Goal: Information Seeking & Learning: Learn about a topic

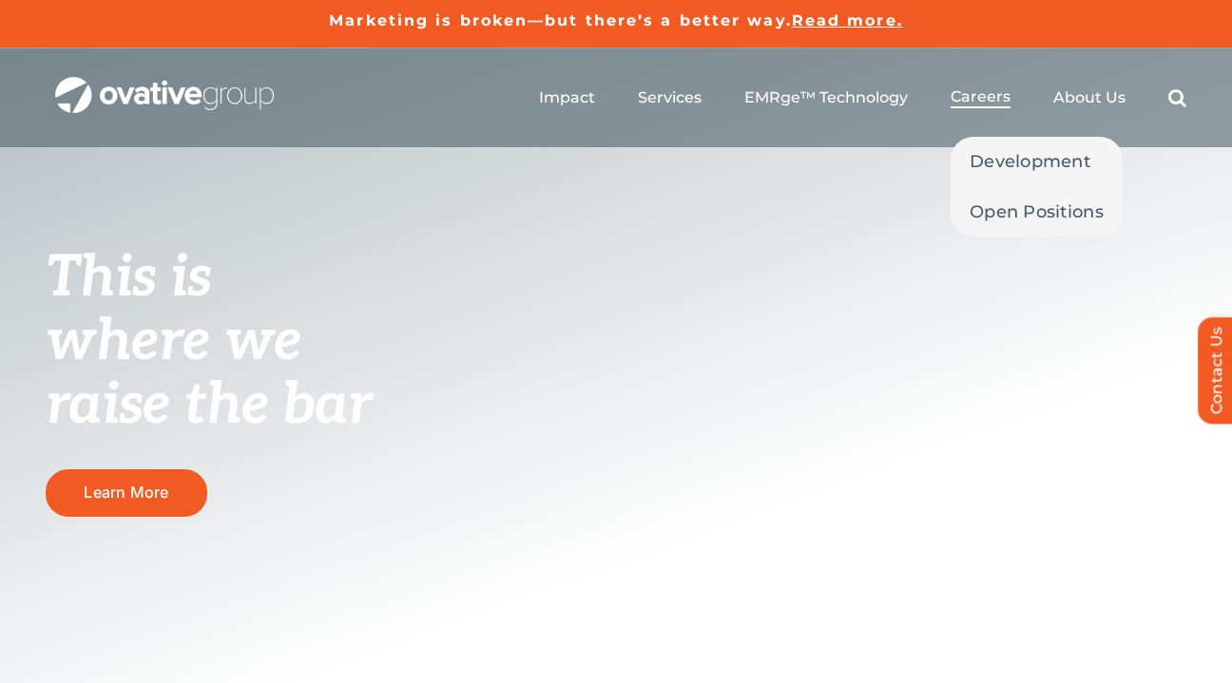
click at [973, 101] on span "Careers" at bounding box center [980, 96] width 60 height 19
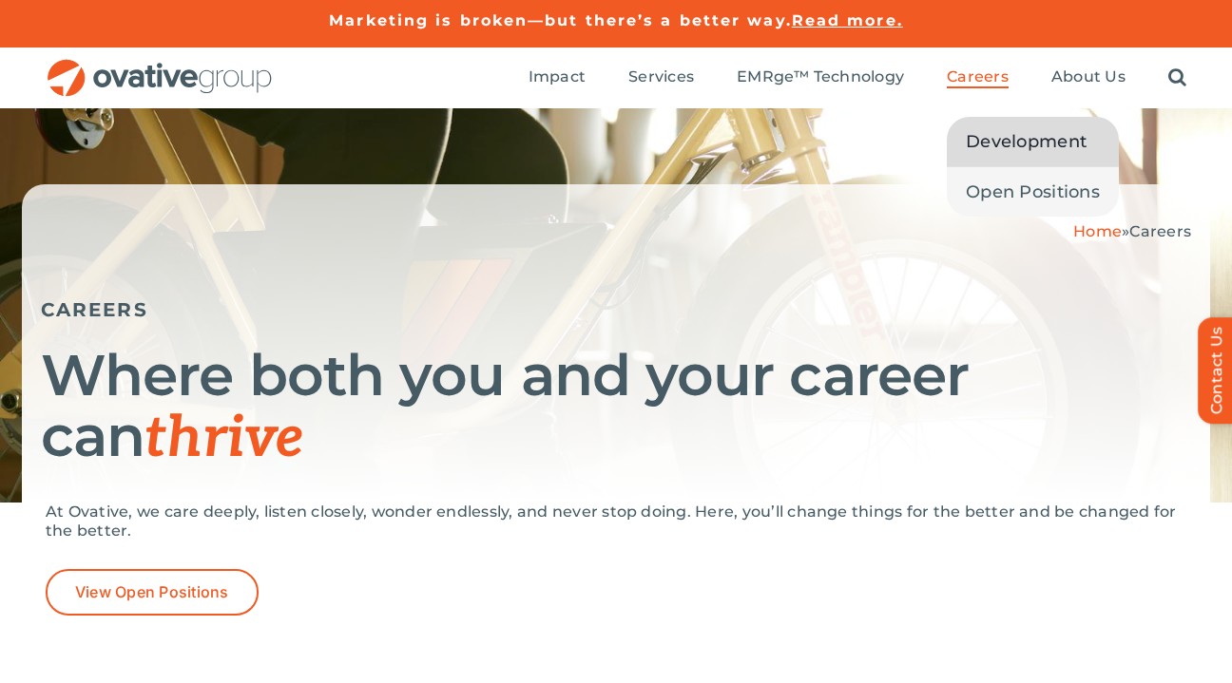
click at [981, 144] on span "Development" at bounding box center [1026, 141] width 121 height 27
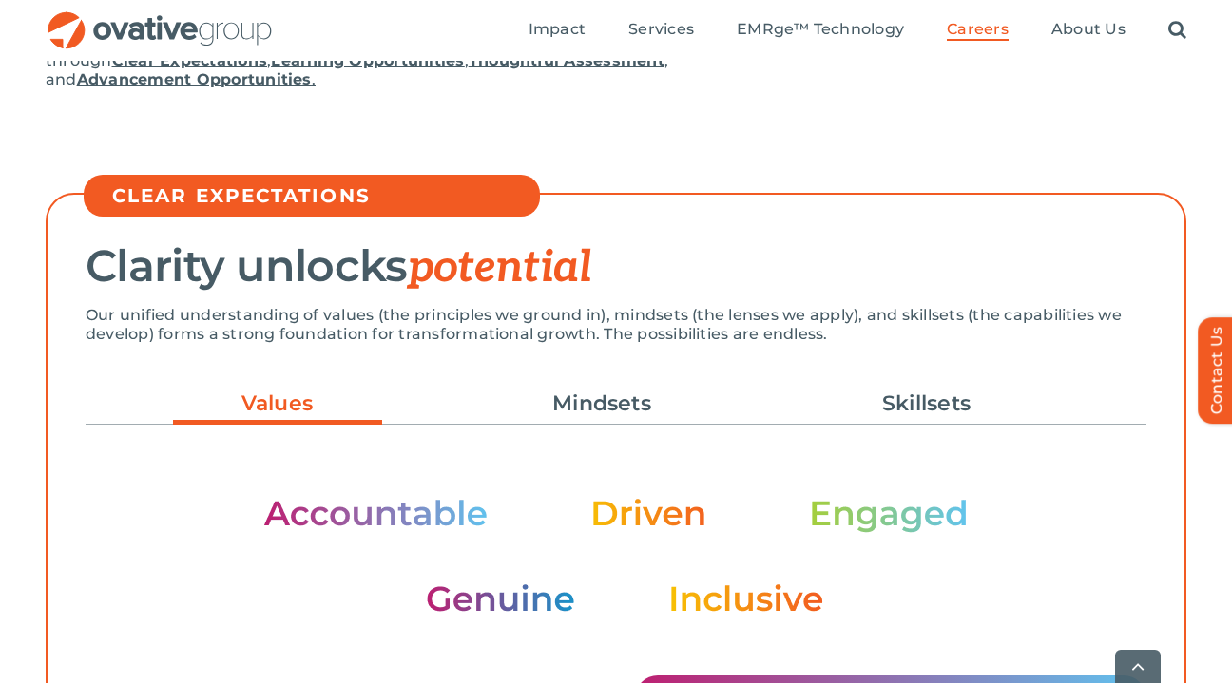
scroll to position [520, 0]
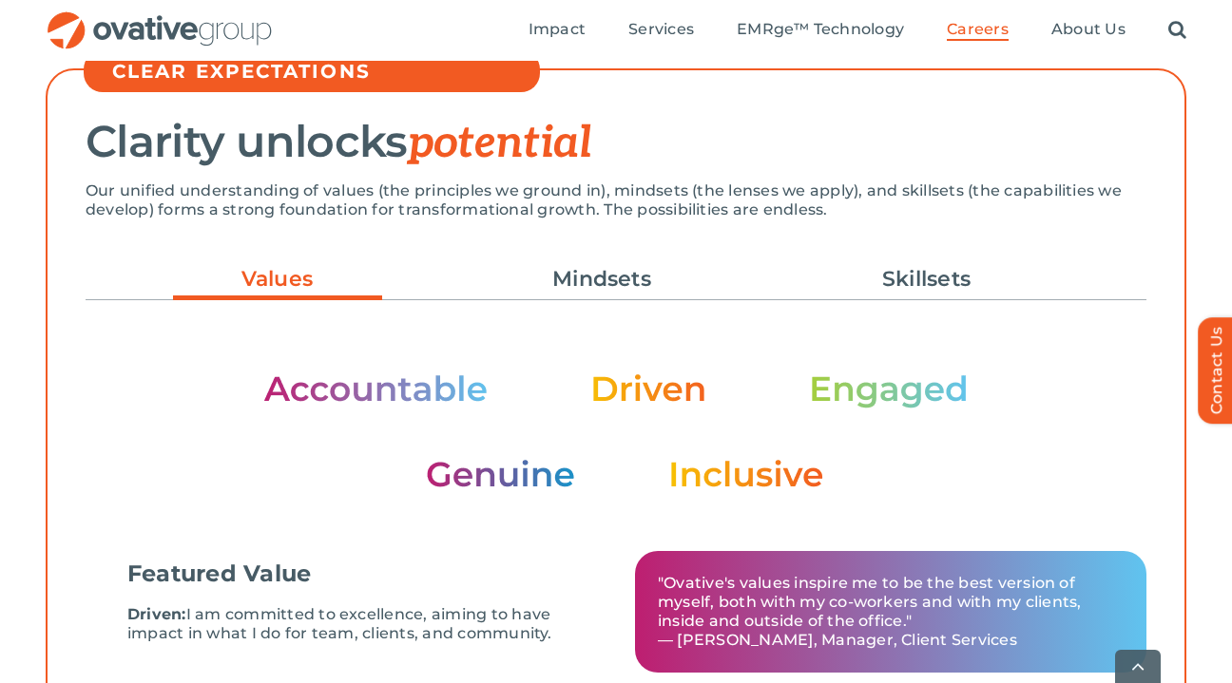
drag, startPoint x: 236, startPoint y: 393, endPoint x: 609, endPoint y: 483, distance: 384.1
click at [609, 483] on div "Featured Value Driven: I am committed to excellence, aiming to have impact in w…" at bounding box center [616, 504] width 1061 height 361
click at [589, 302] on ul "Values Mindsets Skillsets" at bounding box center [616, 279] width 1061 height 51
click at [560, 278] on link "Mindsets" at bounding box center [601, 279] width 209 height 32
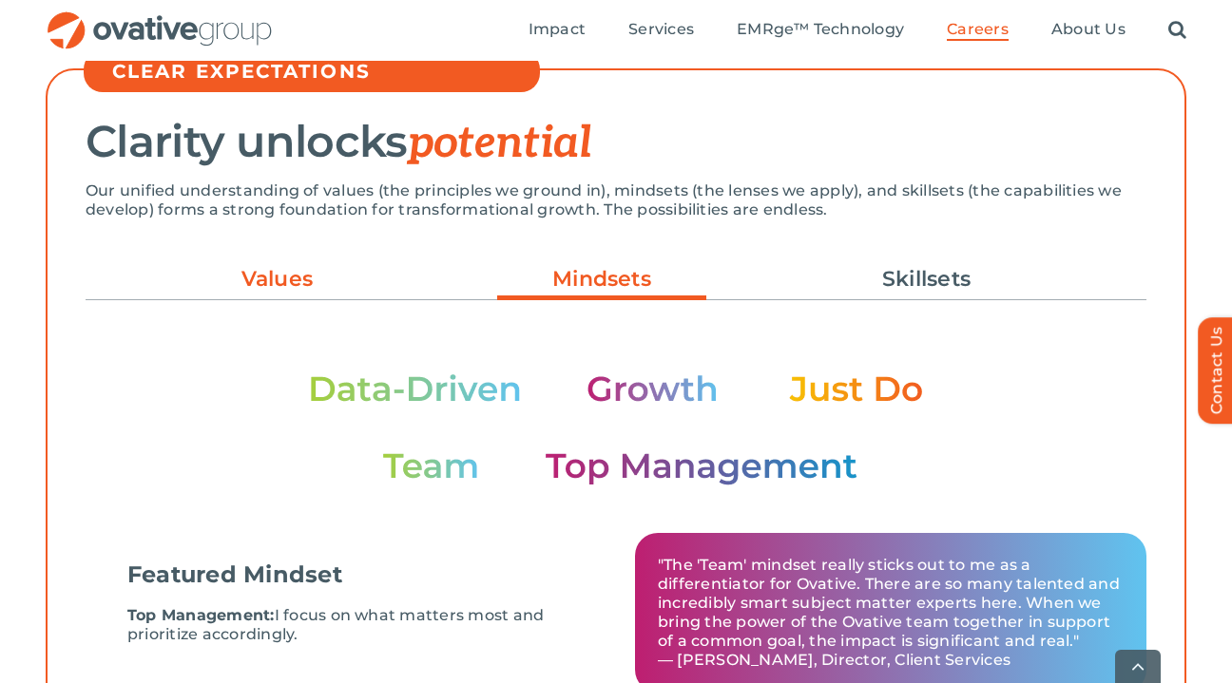
click at [340, 277] on link "Values" at bounding box center [277, 279] width 209 height 32
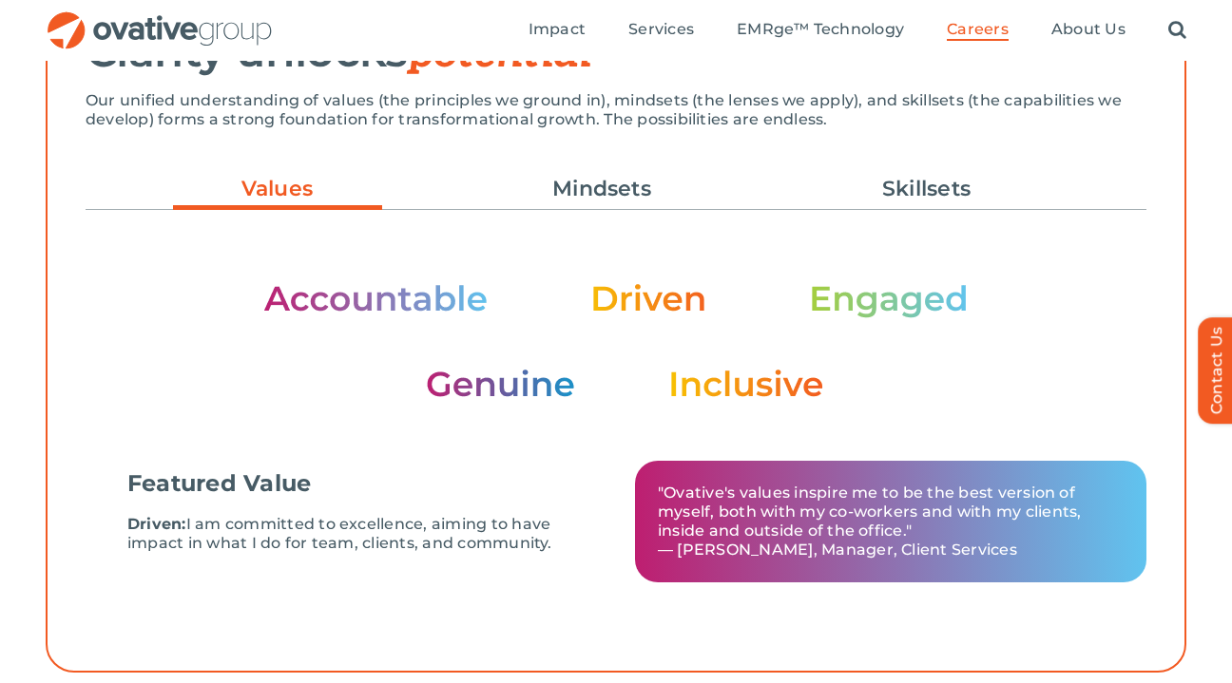
scroll to position [609, 0]
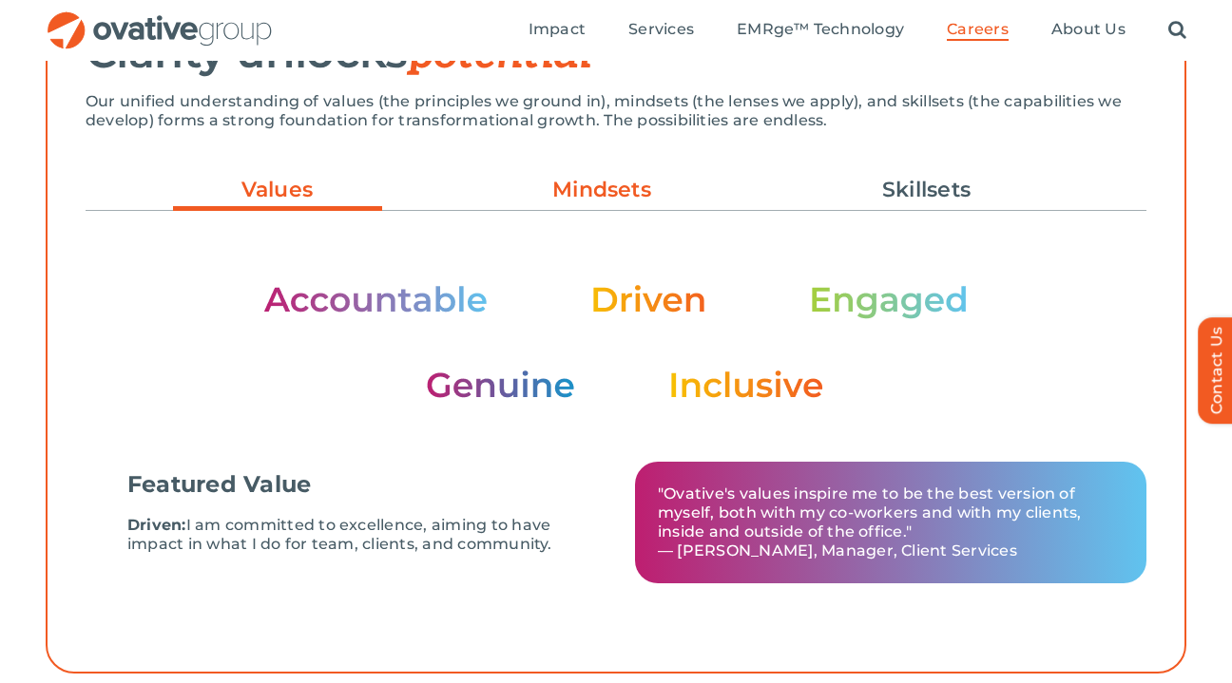
click at [526, 200] on link "Mindsets" at bounding box center [601, 190] width 209 height 32
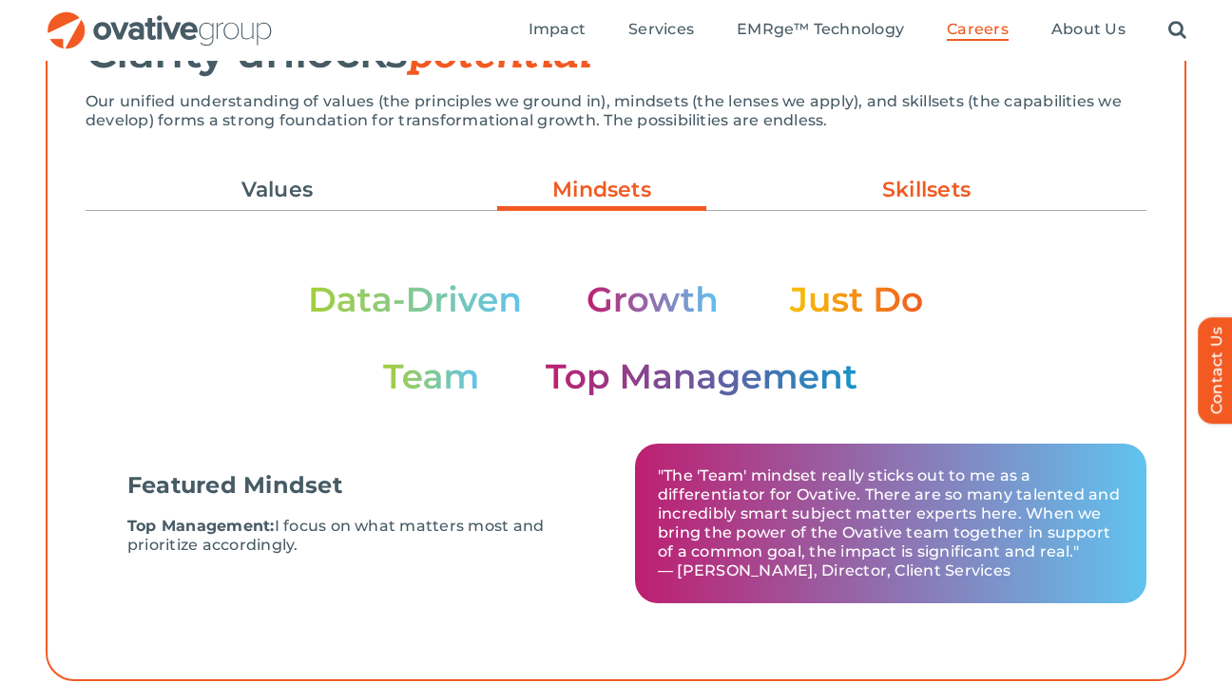
click at [881, 200] on link "Skillsets" at bounding box center [926, 190] width 209 height 32
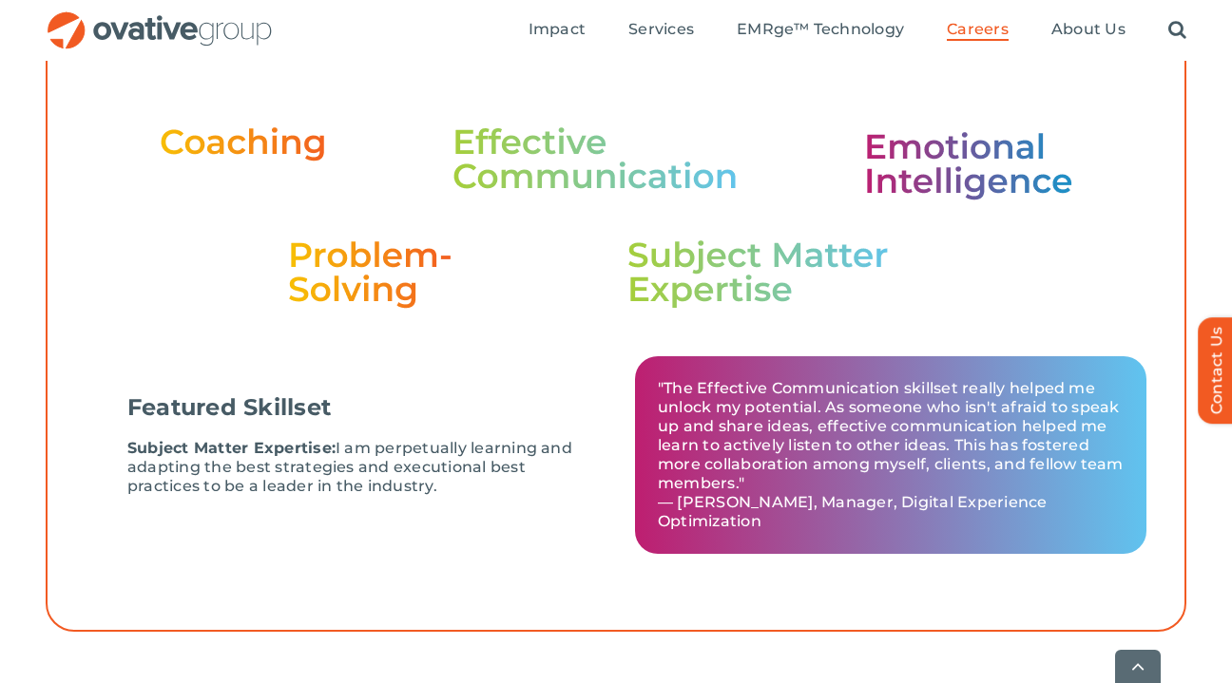
scroll to position [759, 0]
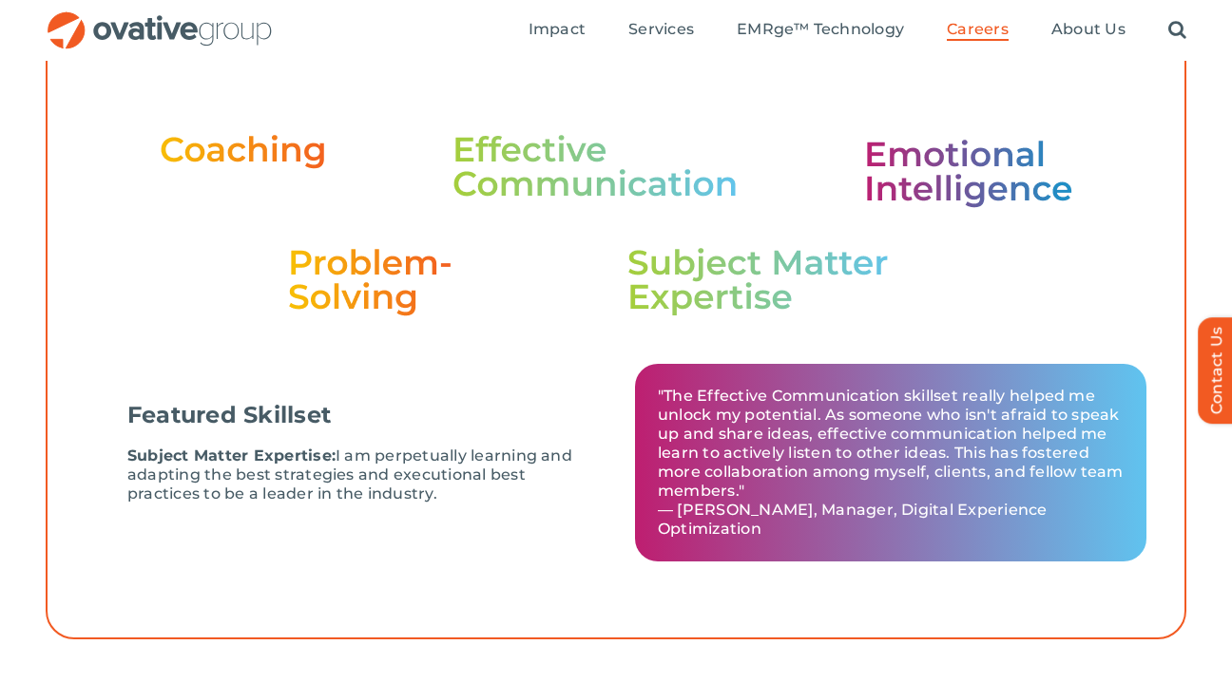
click at [125, 9] on div "Search for: * Toggle Navigation Impact Expert Insights Case Studies Awards & Pr…" at bounding box center [616, 30] width 1141 height 61
click at [186, 27] on img "OG_Full_horizontal_RGB" at bounding box center [160, 30] width 228 height 39
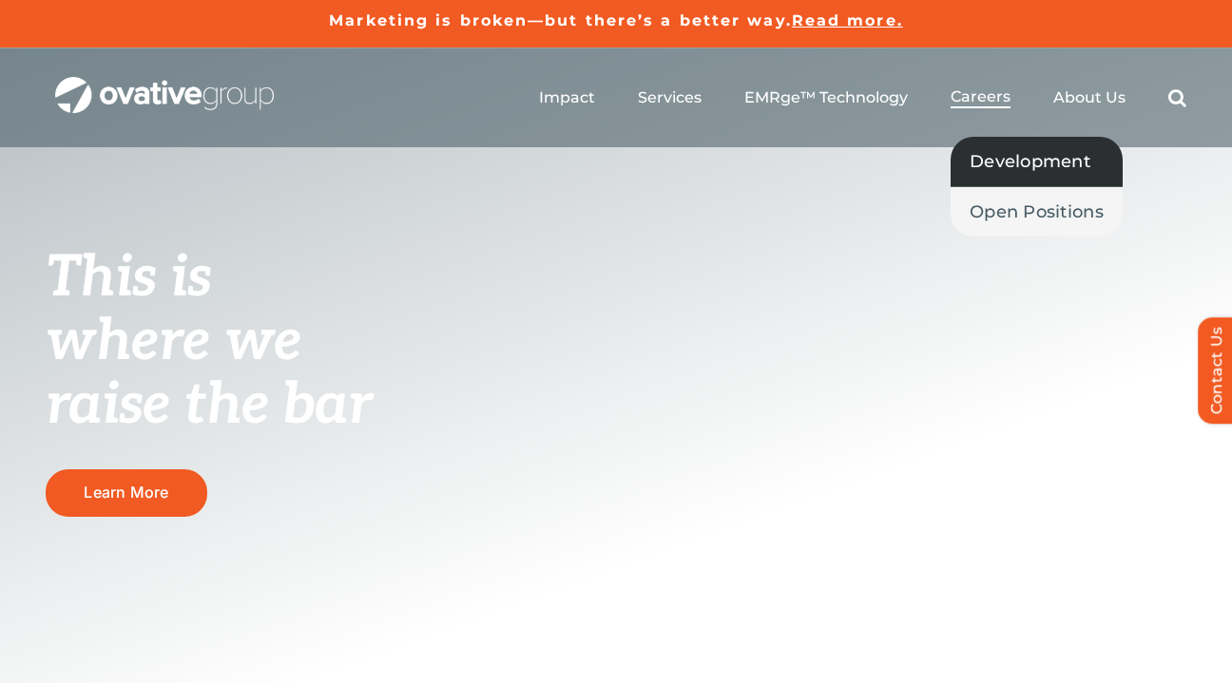
click at [1014, 168] on span "Development" at bounding box center [1029, 161] width 121 height 27
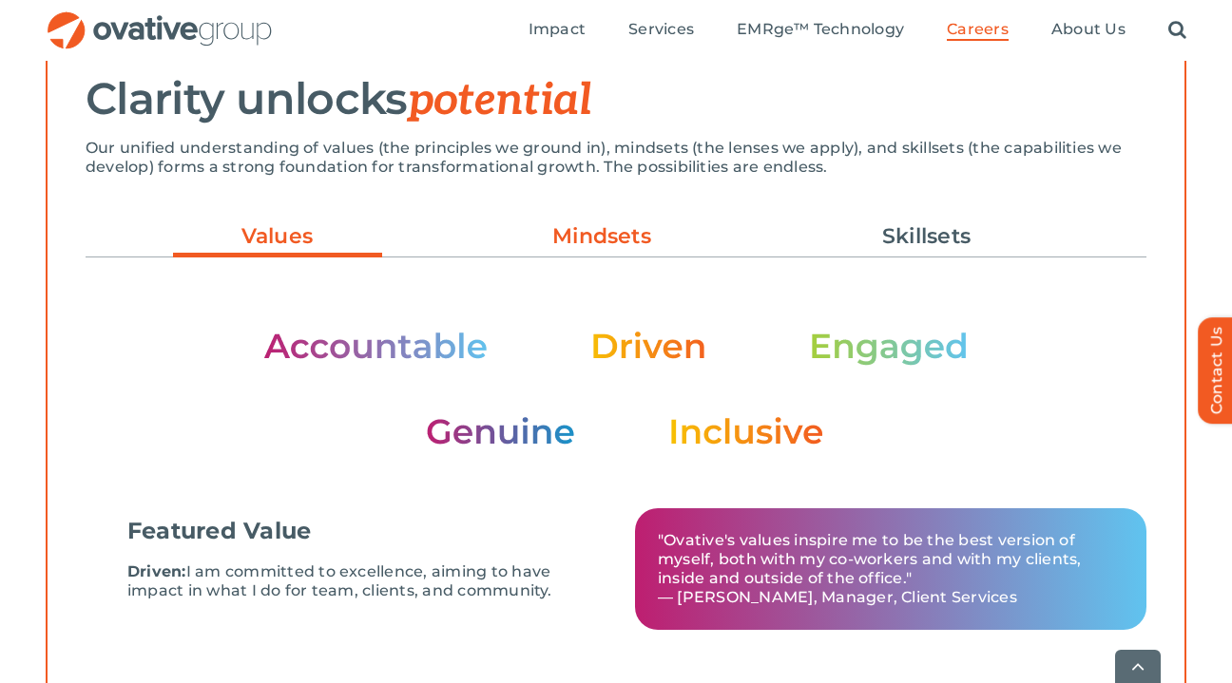
click at [607, 236] on link "Mindsets" at bounding box center [601, 237] width 209 height 32
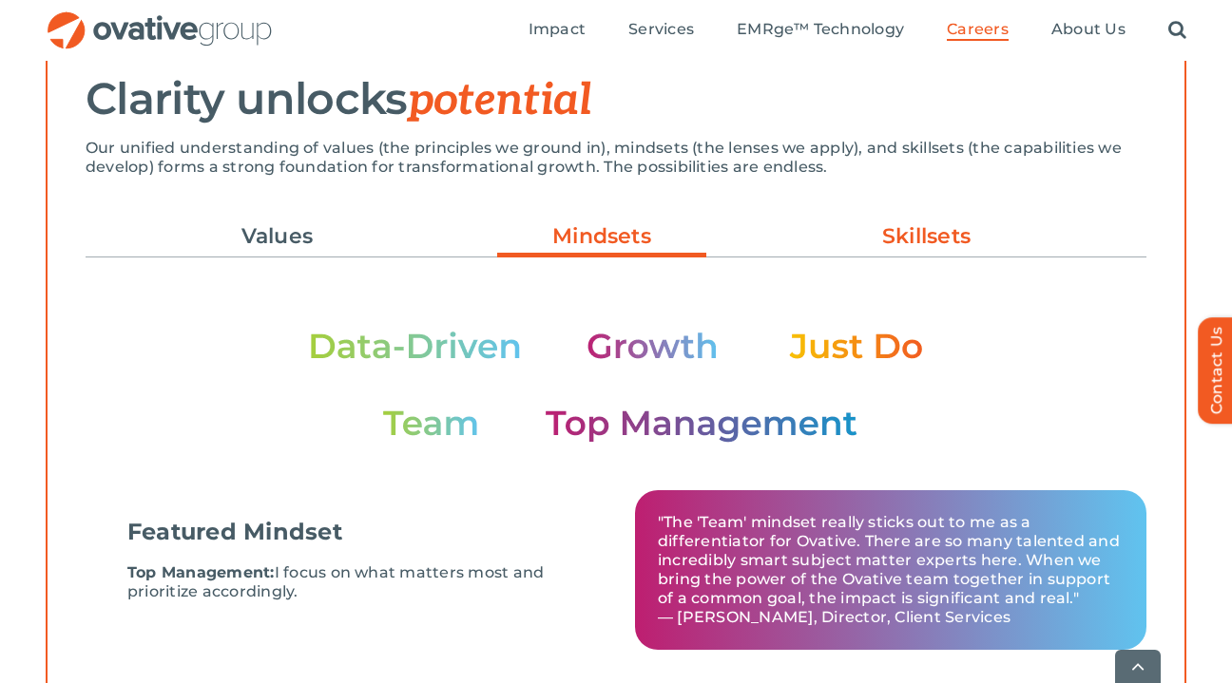
click at [873, 237] on link "Skillsets" at bounding box center [926, 237] width 209 height 32
